Goal: Check status: Check status

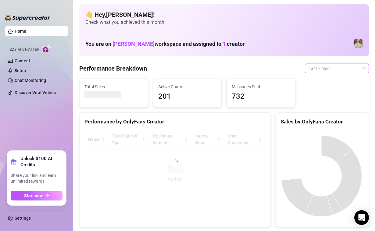
click at [333, 71] on span "Last 7 days" at bounding box center [337, 68] width 57 height 9
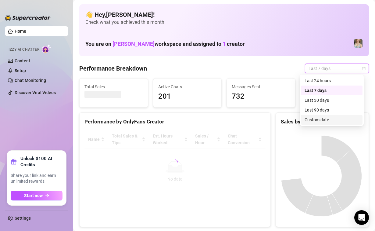
click at [325, 118] on div "Custom date" at bounding box center [332, 119] width 54 height 7
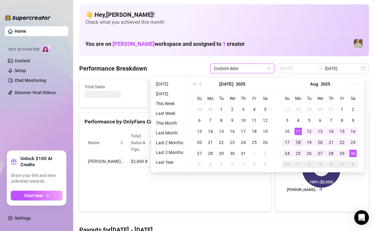
type input "[DATE]"
click at [298, 142] on div "18" at bounding box center [298, 142] width 7 height 7
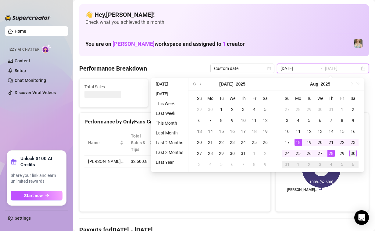
type input "[DATE]"
click at [352, 154] on div "30" at bounding box center [353, 153] width 7 height 7
type input "[DATE]"
